Goal: Complete application form

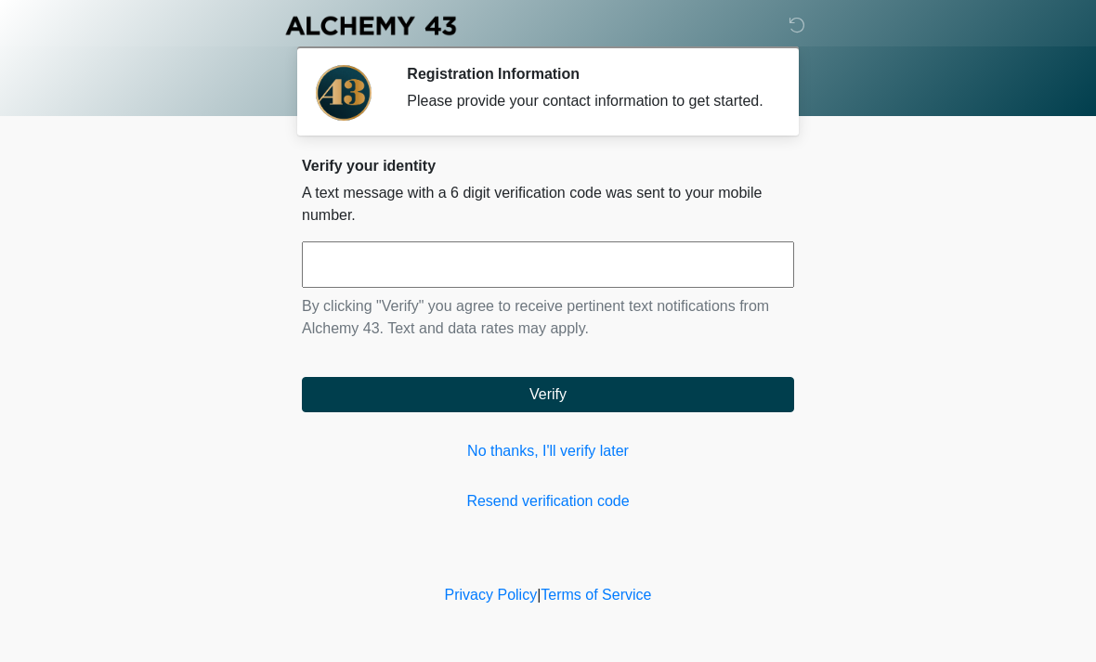
click at [614, 288] on input "text" at bounding box center [548, 265] width 492 height 46
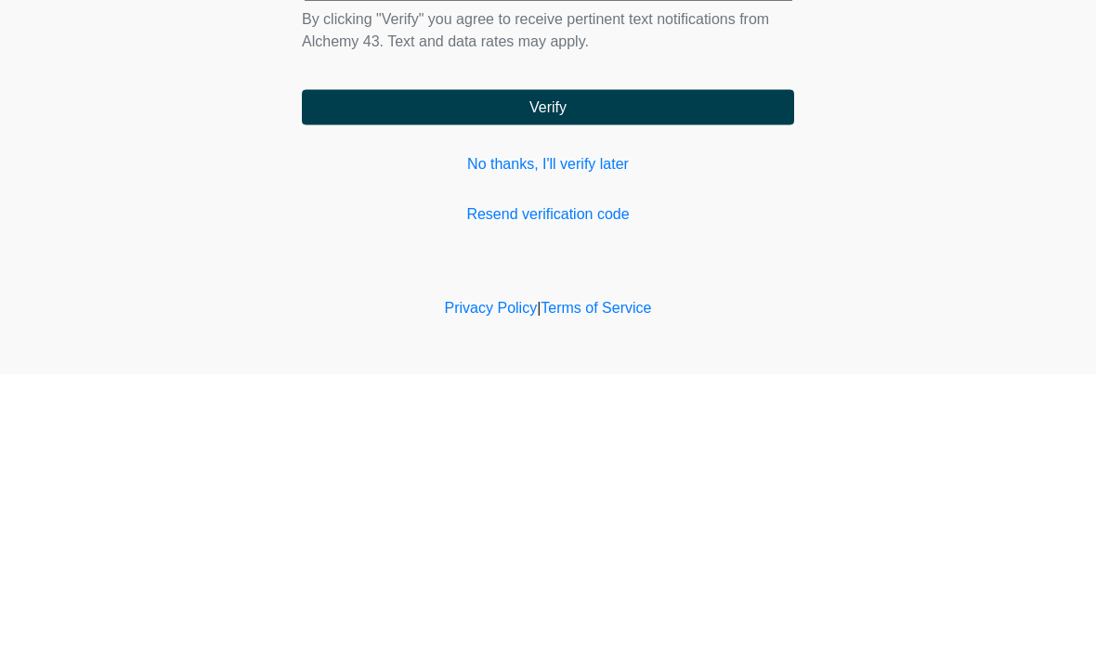
type input "******"
click at [645, 377] on button "Verify" at bounding box center [548, 394] width 492 height 35
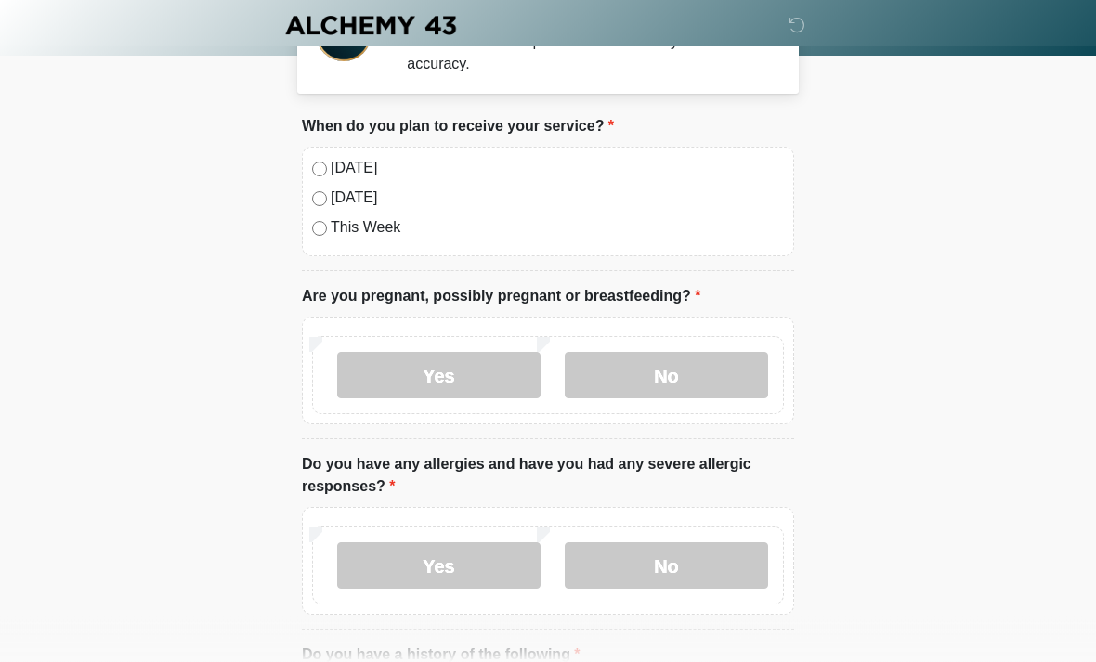
scroll to position [60, 0]
click at [688, 367] on label "No" at bounding box center [666, 374] width 203 height 46
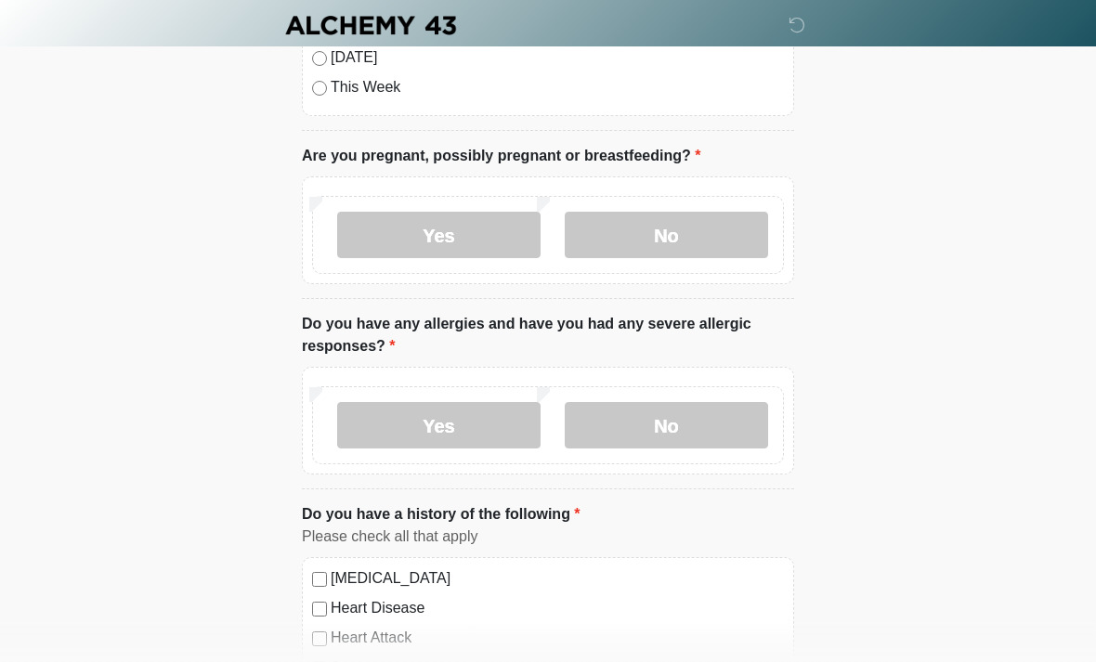
scroll to position [200, 0]
click at [677, 414] on label "No" at bounding box center [666, 425] width 203 height 46
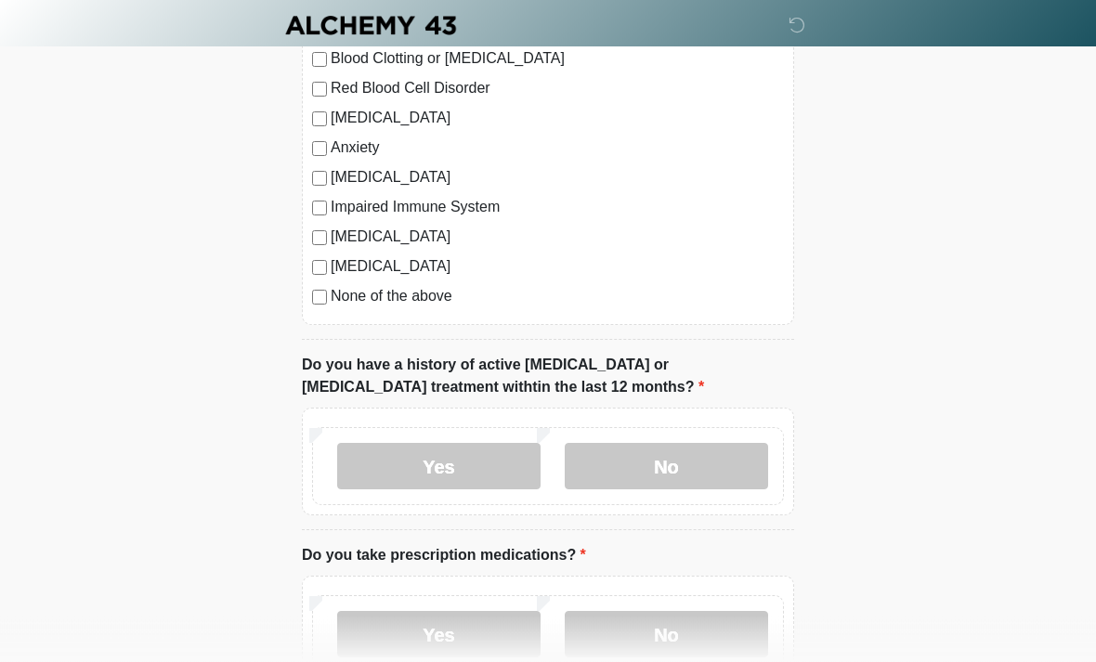
scroll to position [845, 0]
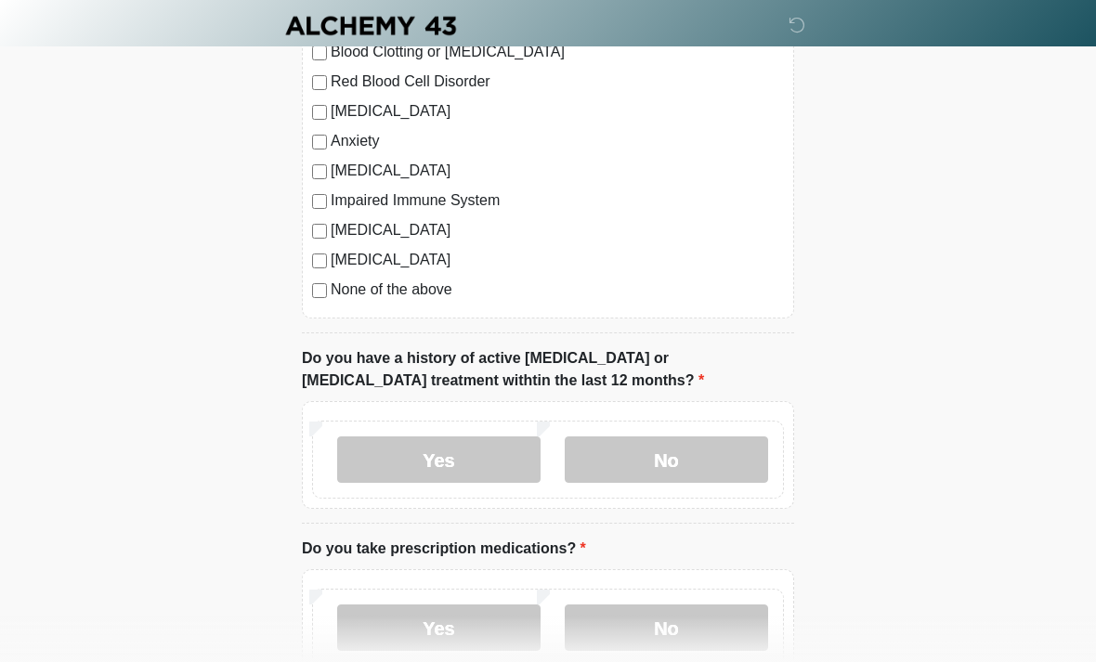
click at [699, 456] on label "No" at bounding box center [666, 460] width 203 height 46
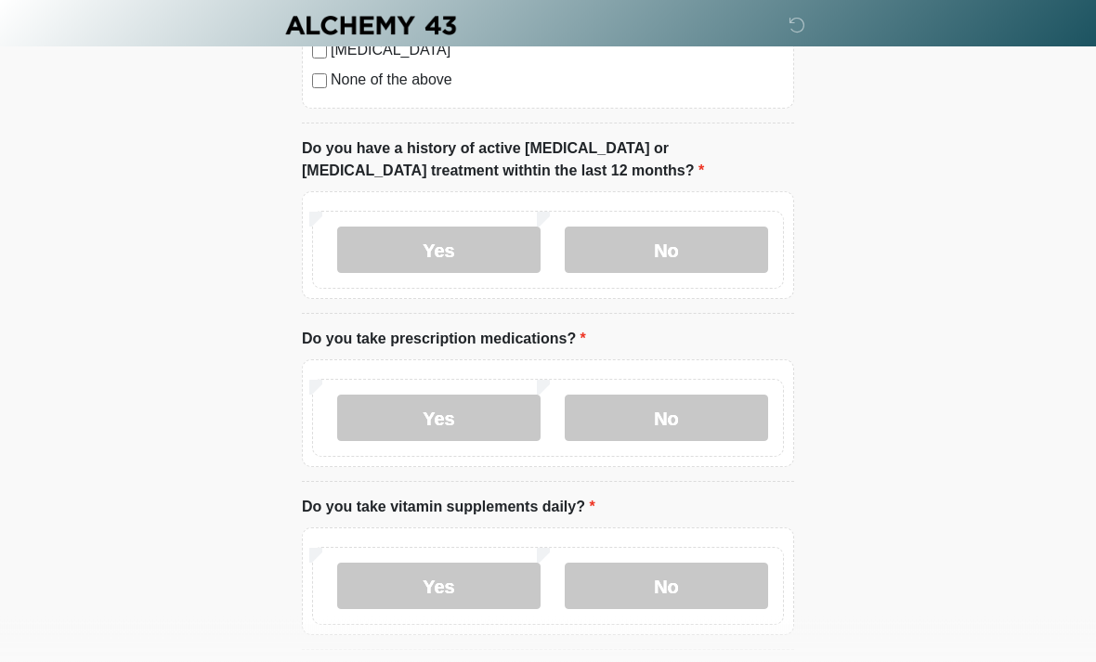
scroll to position [1064, 0]
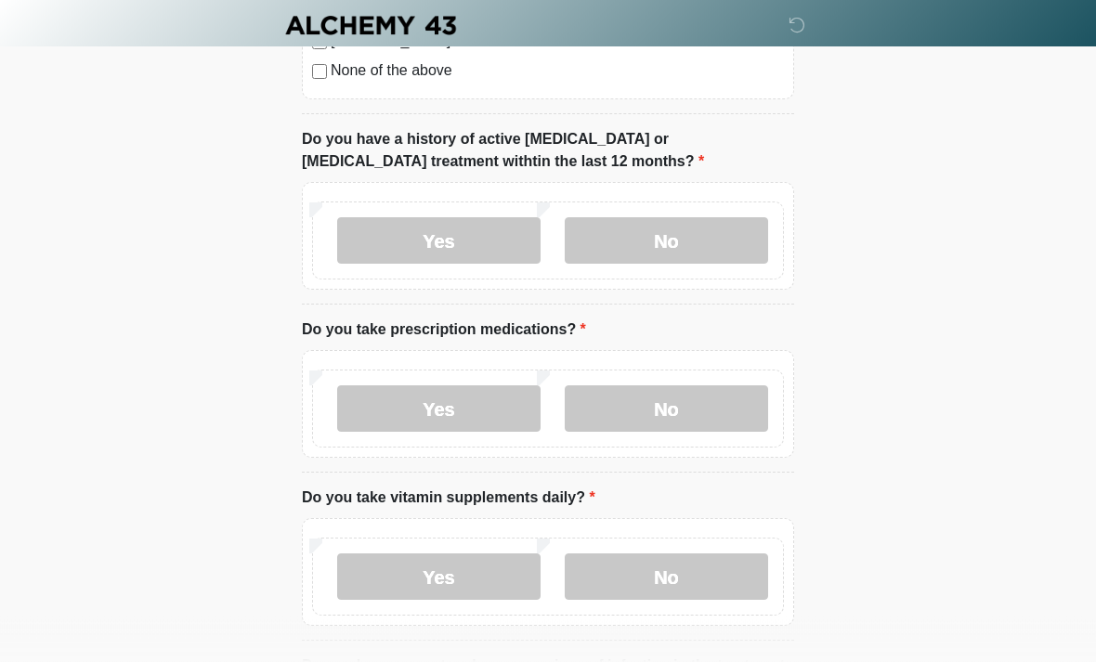
click at [461, 411] on label "Yes" at bounding box center [438, 409] width 203 height 46
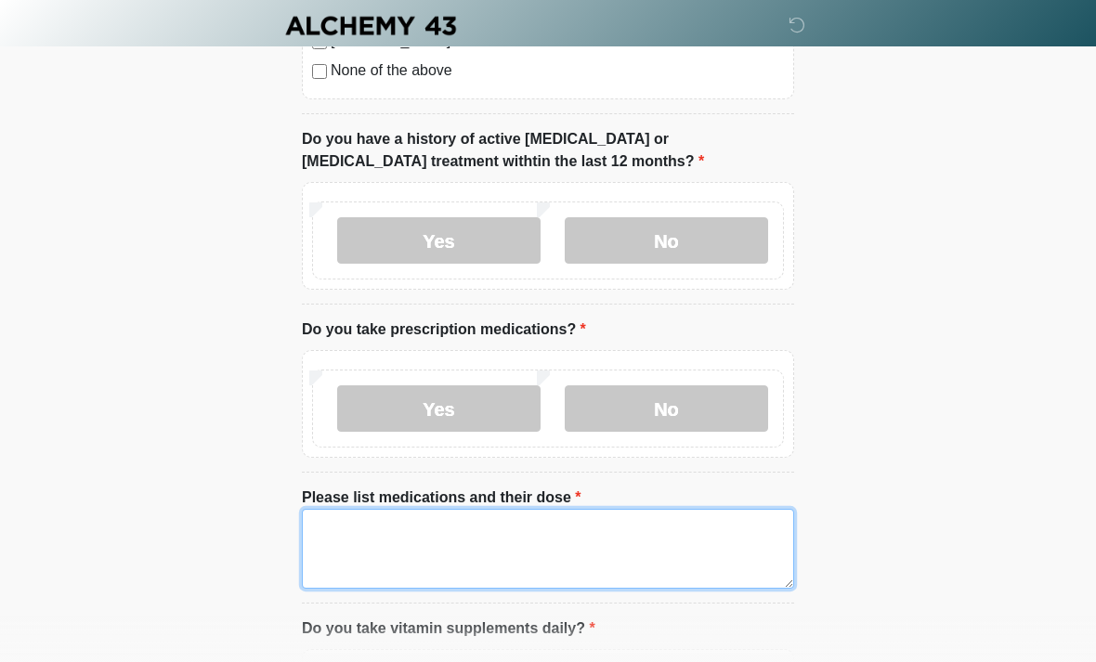
click at [524, 536] on textarea "Please list medications and their dose" at bounding box center [548, 549] width 492 height 80
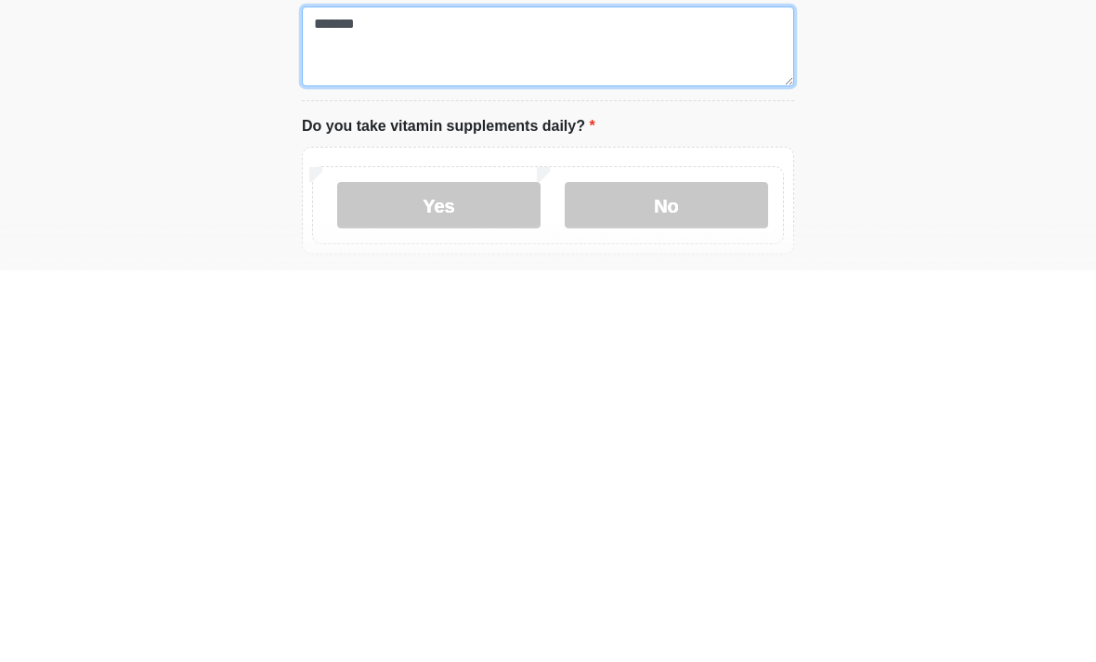
scroll to position [1189, 0]
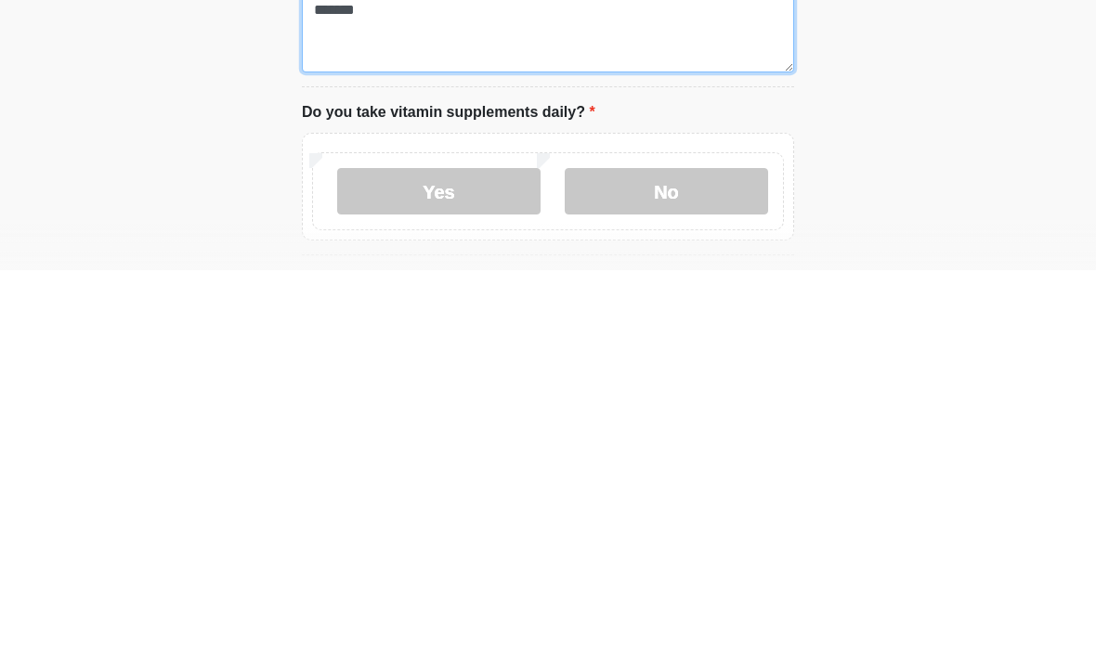
type textarea "*******"
click at [465, 560] on label "Yes" at bounding box center [438, 583] width 203 height 46
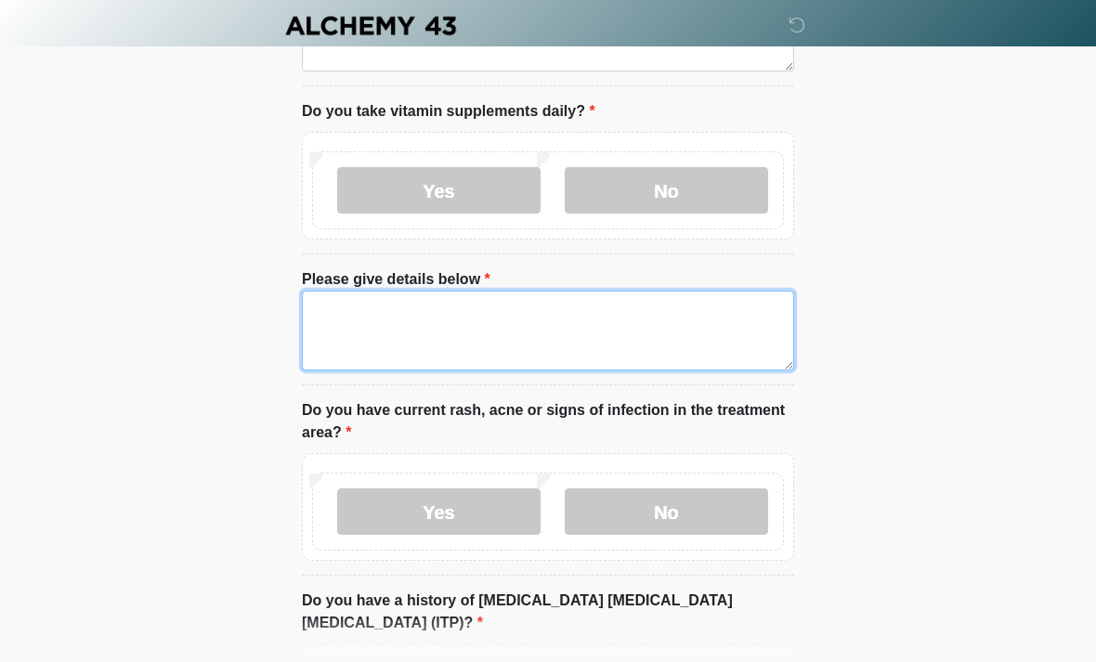
click at [461, 318] on textarea "Please give details below" at bounding box center [548, 331] width 492 height 80
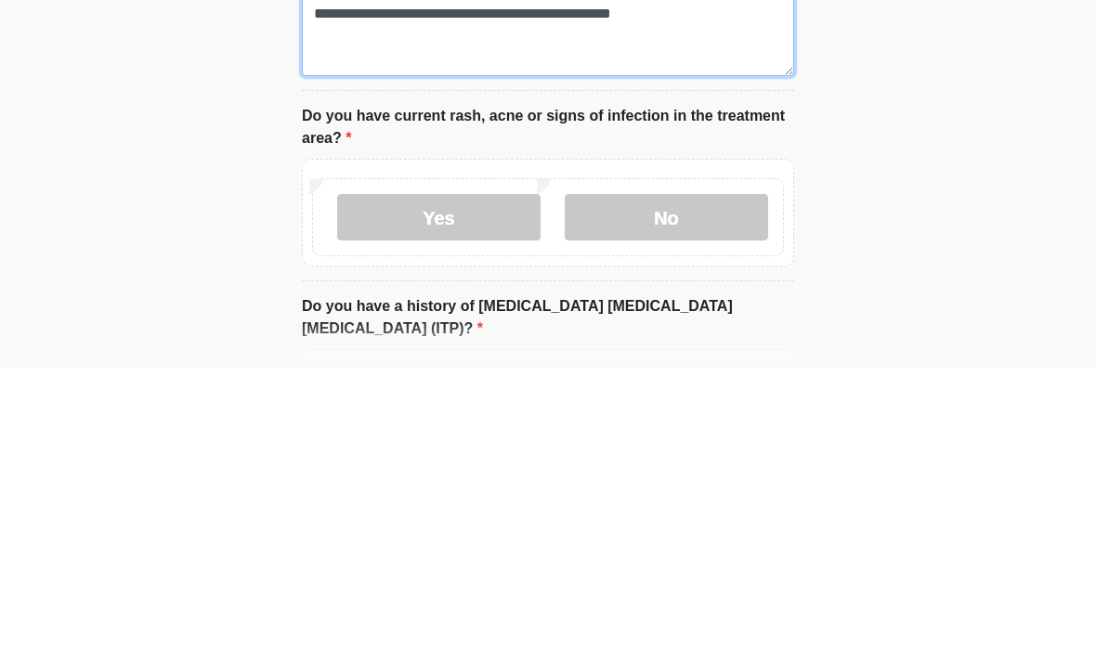
type textarea "**********"
click at [686, 490] on label "No" at bounding box center [666, 513] width 203 height 46
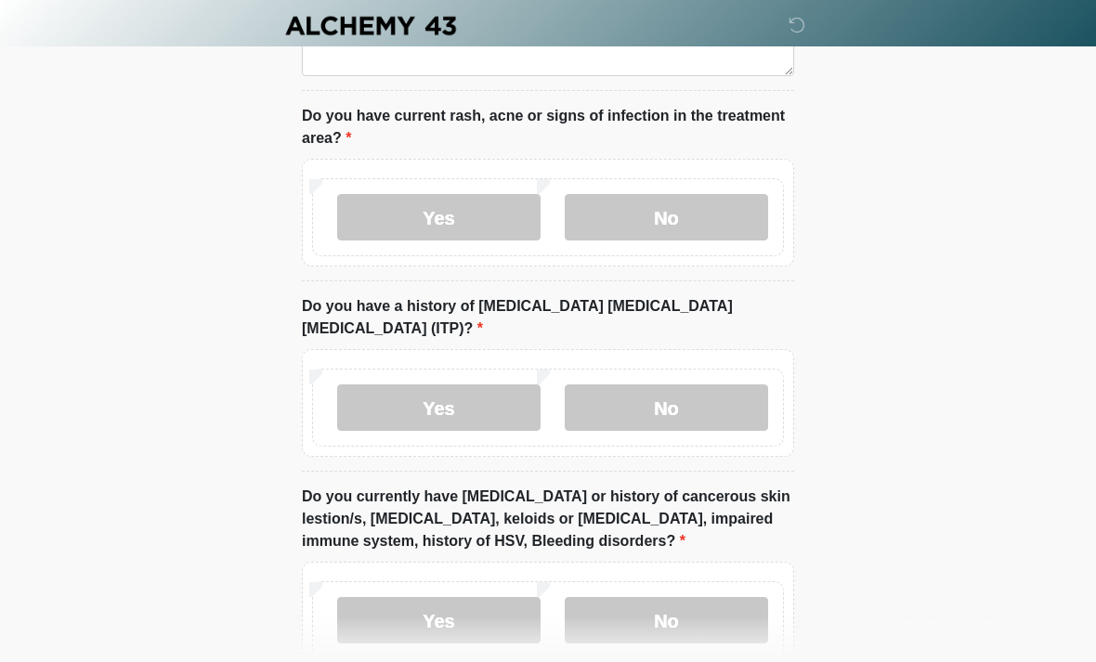
click at [696, 385] on label "No" at bounding box center [666, 408] width 203 height 46
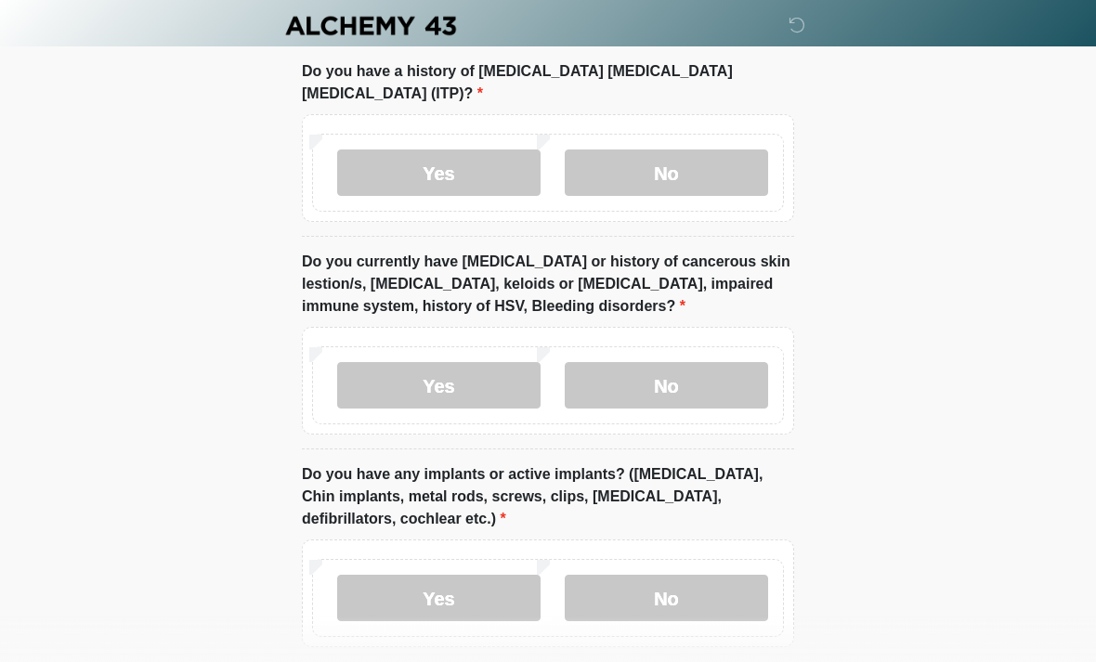
scroll to position [2118, 0]
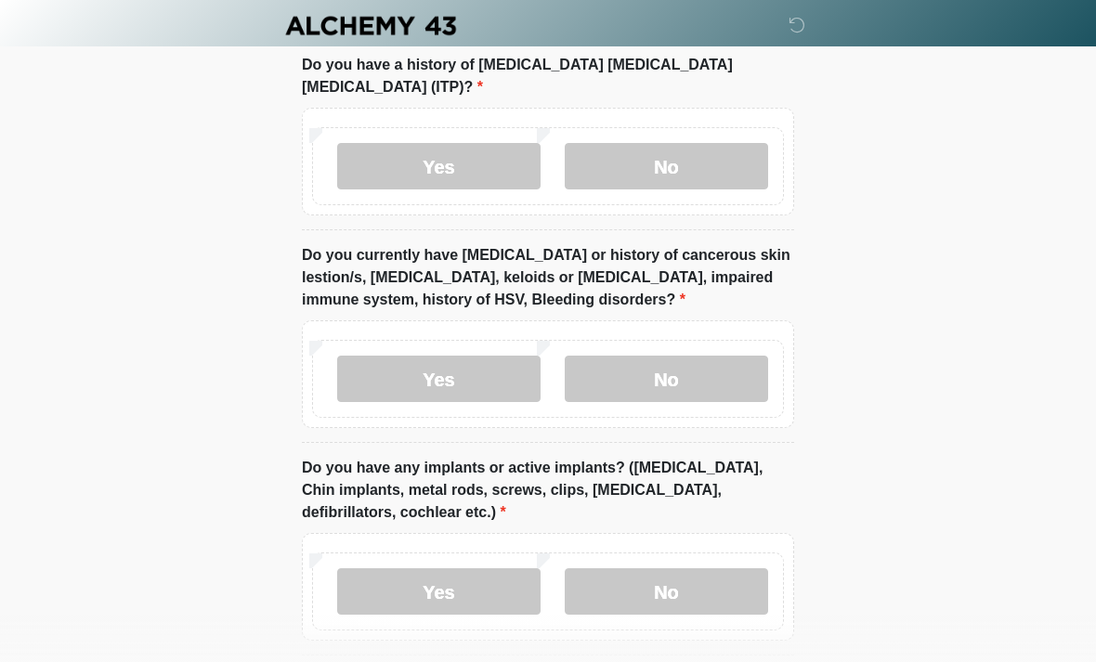
click at [696, 359] on label "No" at bounding box center [666, 379] width 203 height 46
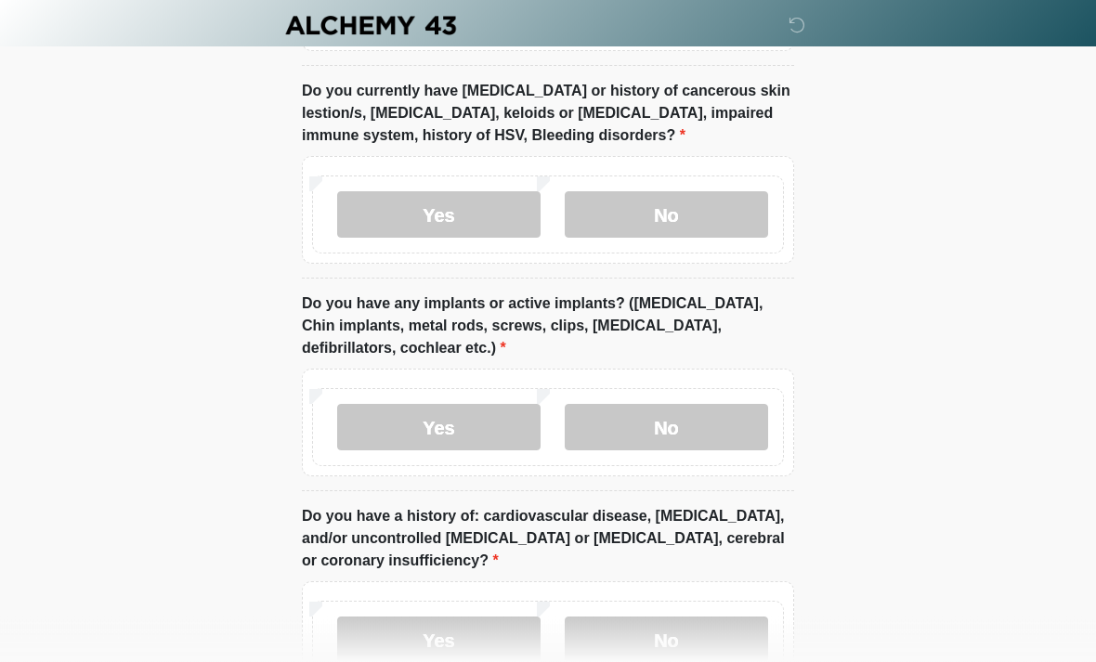
click at [705, 417] on label "No" at bounding box center [666, 428] width 203 height 46
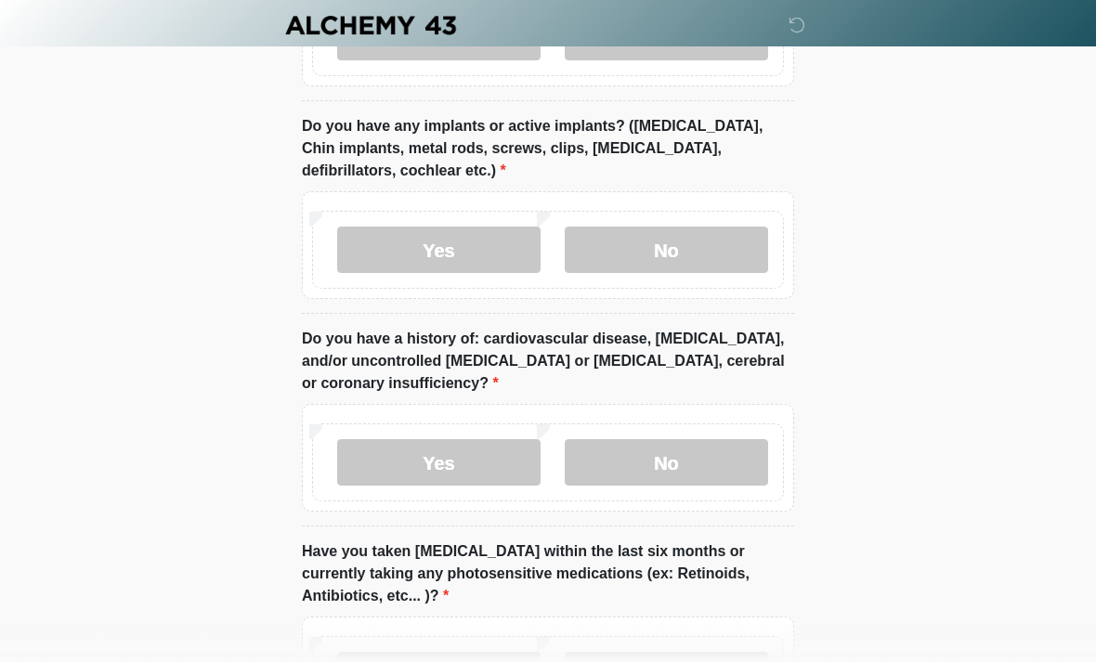
scroll to position [2462, 0]
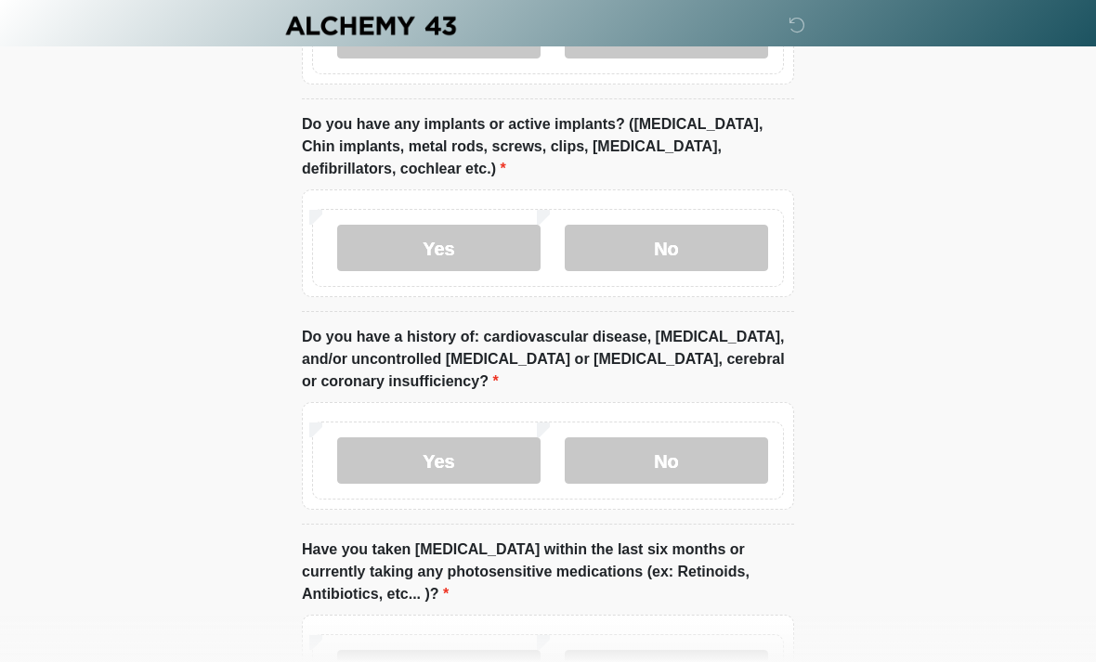
click at [692, 438] on label "No" at bounding box center [666, 461] width 203 height 46
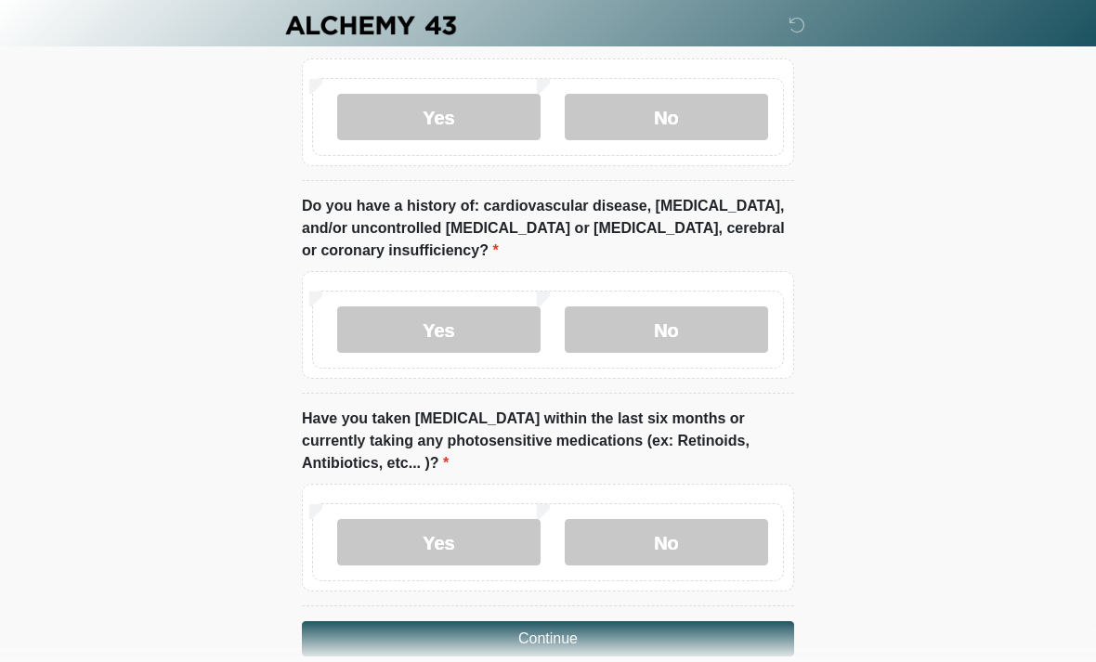
scroll to position [2599, 0]
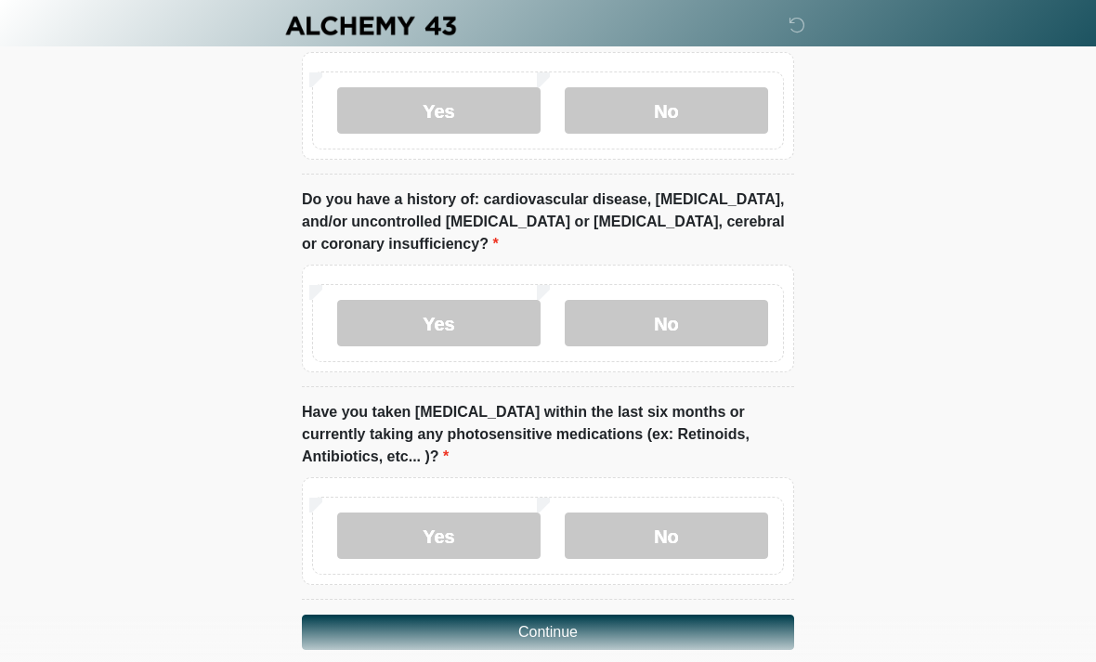
click at [711, 513] on label "No" at bounding box center [666, 536] width 203 height 46
click at [643, 615] on button "Continue" at bounding box center [548, 632] width 492 height 35
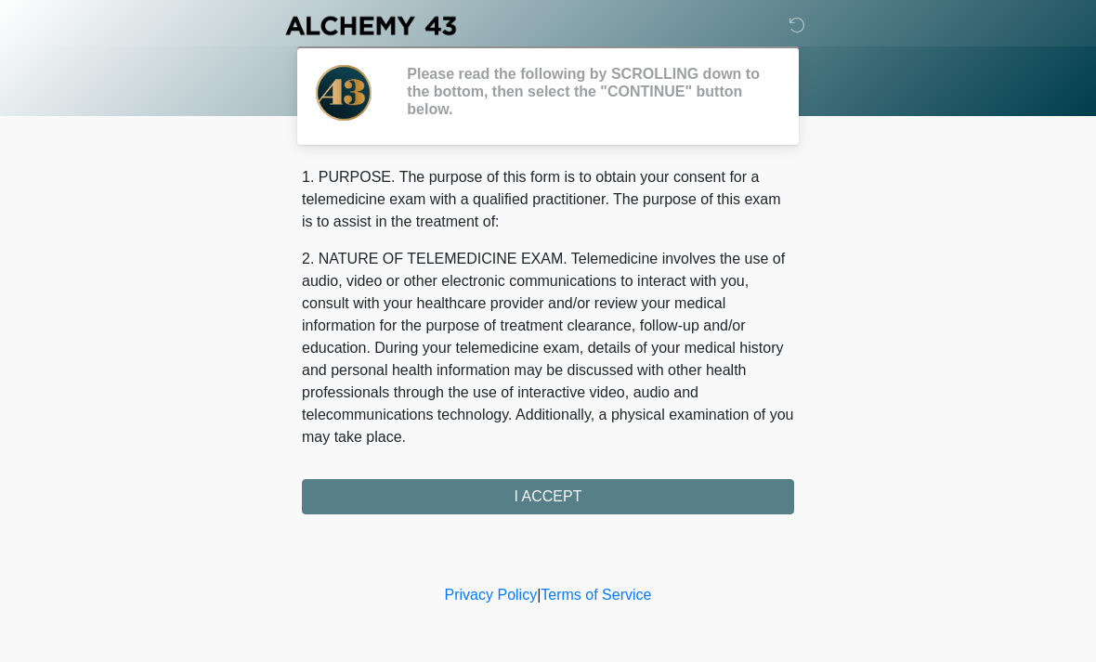
scroll to position [0, 0]
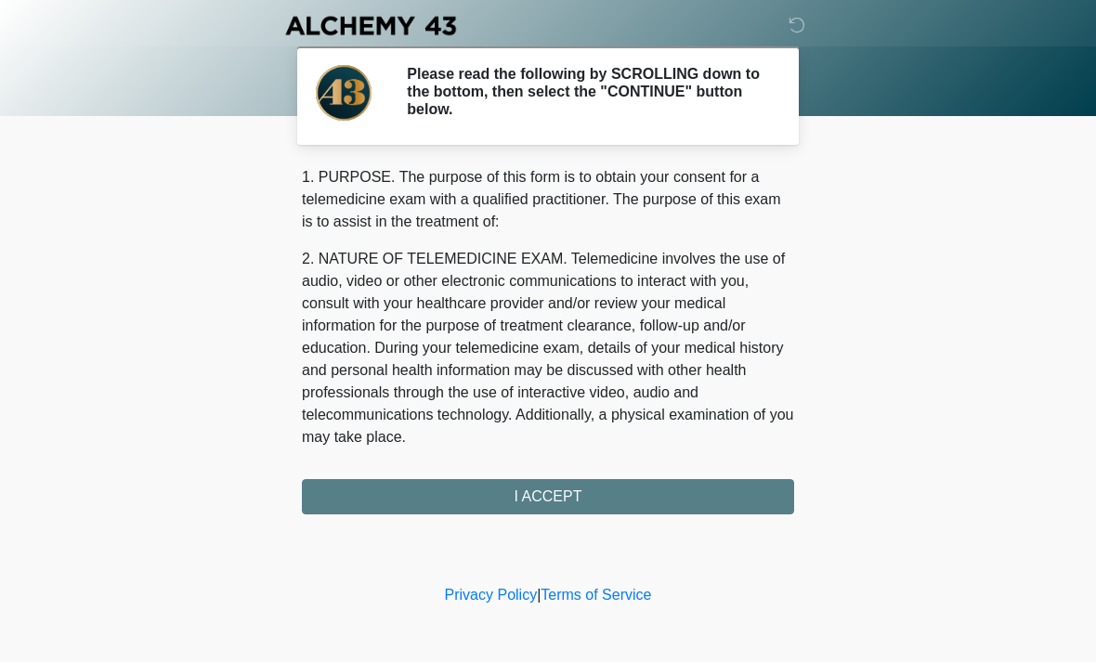
click at [636, 498] on div "1. PURPOSE. The purpose of this form is to obtain your consent for a telemedici…" at bounding box center [548, 340] width 492 height 348
click at [549, 512] on div "1. PURPOSE. The purpose of this form is to obtain your consent for a telemedici…" at bounding box center [548, 340] width 492 height 348
click at [559, 500] on div "1. PURPOSE. The purpose of this form is to obtain your consent for a telemedici…" at bounding box center [548, 340] width 492 height 348
click at [657, 78] on h2 "Please read the following by SCROLLING down to the bottom, then select the "CON…" at bounding box center [586, 92] width 359 height 54
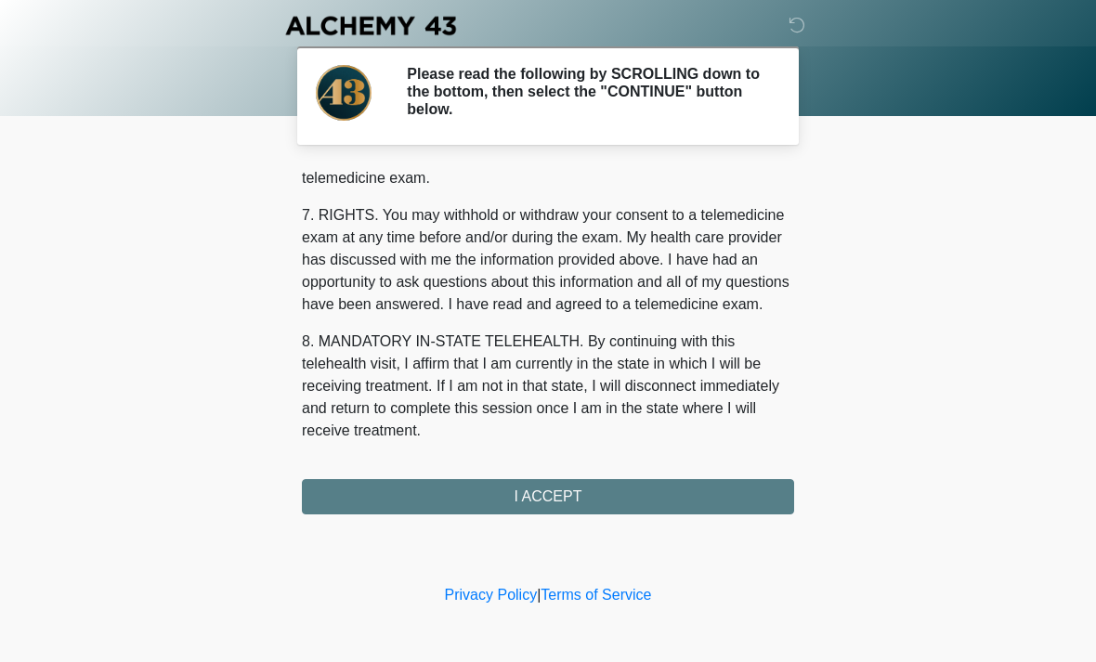
scroll to position [787, 0]
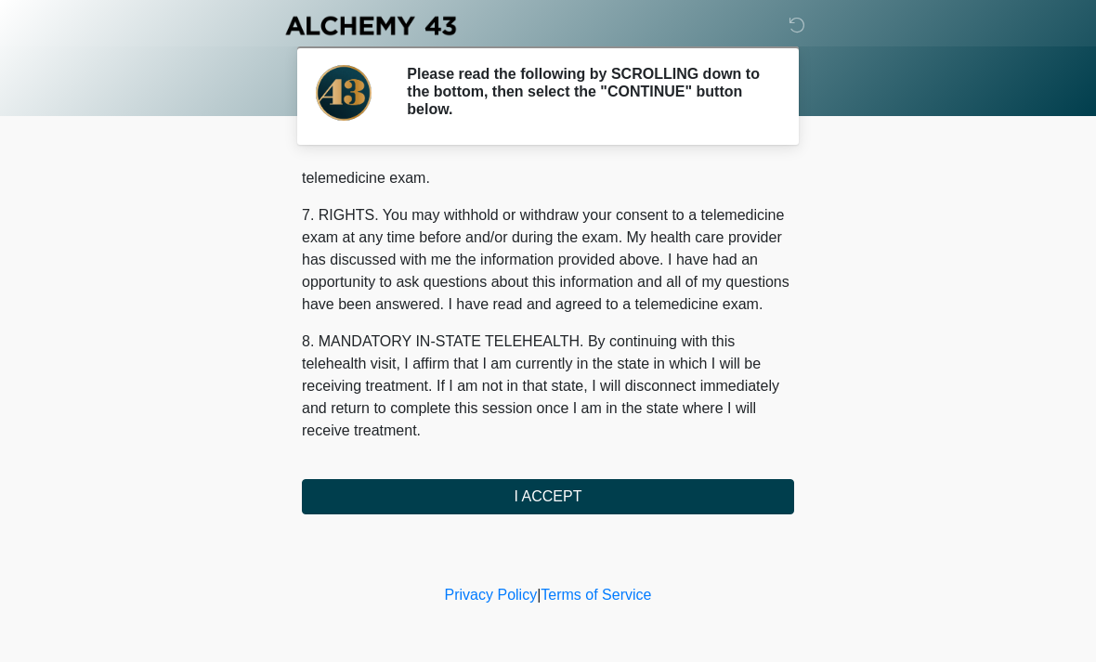
click at [571, 488] on button "I ACCEPT" at bounding box center [548, 496] width 492 height 35
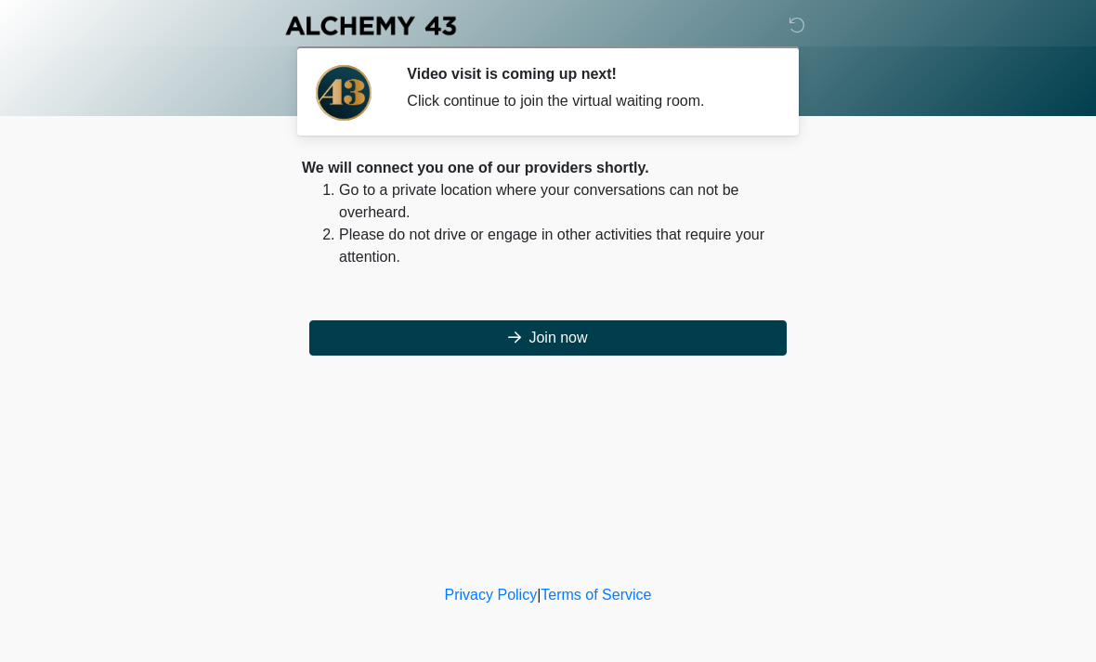
click at [568, 351] on button "Join now" at bounding box center [547, 337] width 477 height 35
